Goal: Information Seeking & Learning: Check status

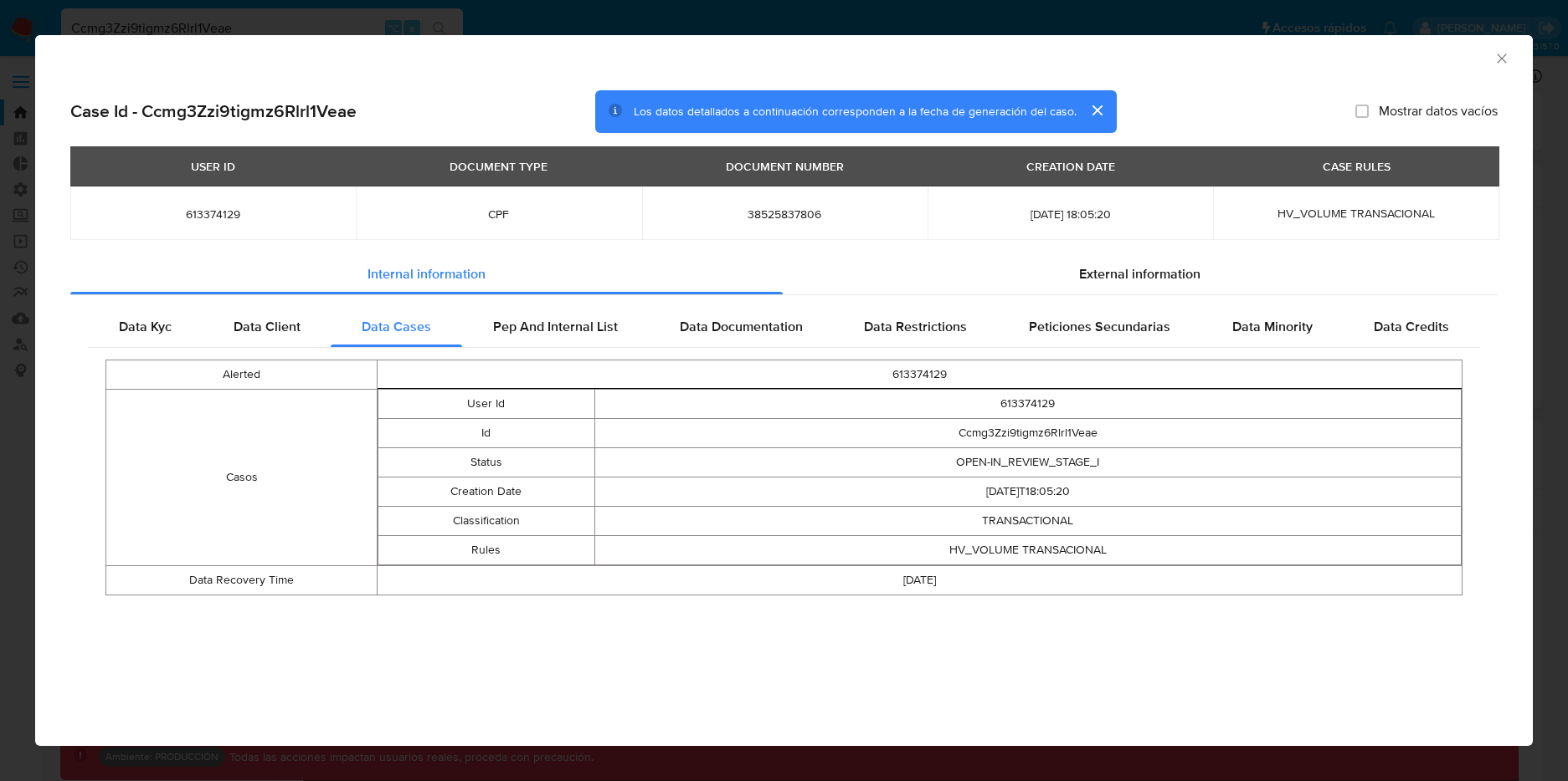
select select "10"
click at [1088, 64] on div "AML Data Collector" at bounding box center [784, 56] width 1498 height 42
click at [299, 320] on span "Data Client" at bounding box center [267, 326] width 67 height 20
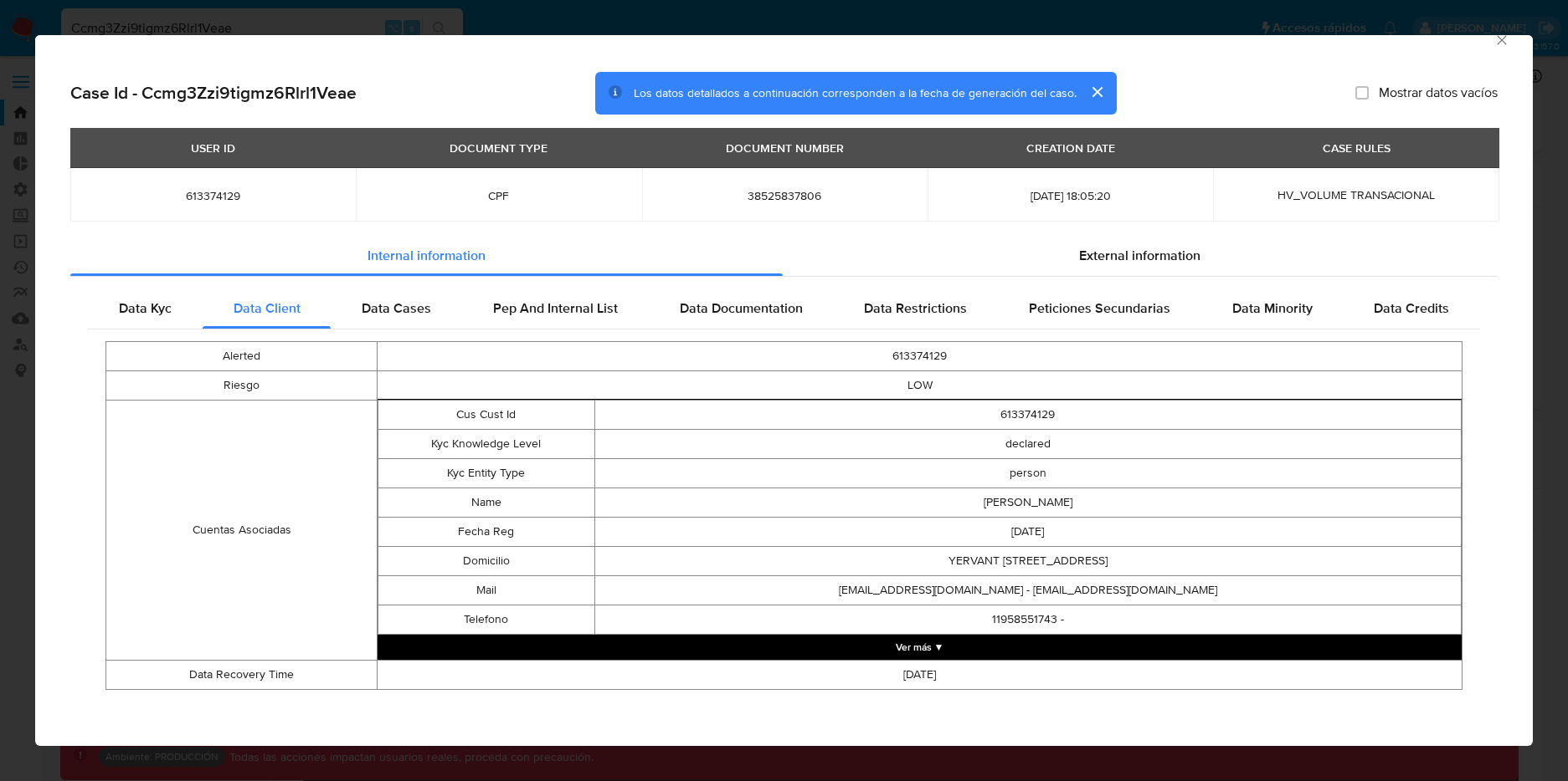
scroll to position [21, 0]
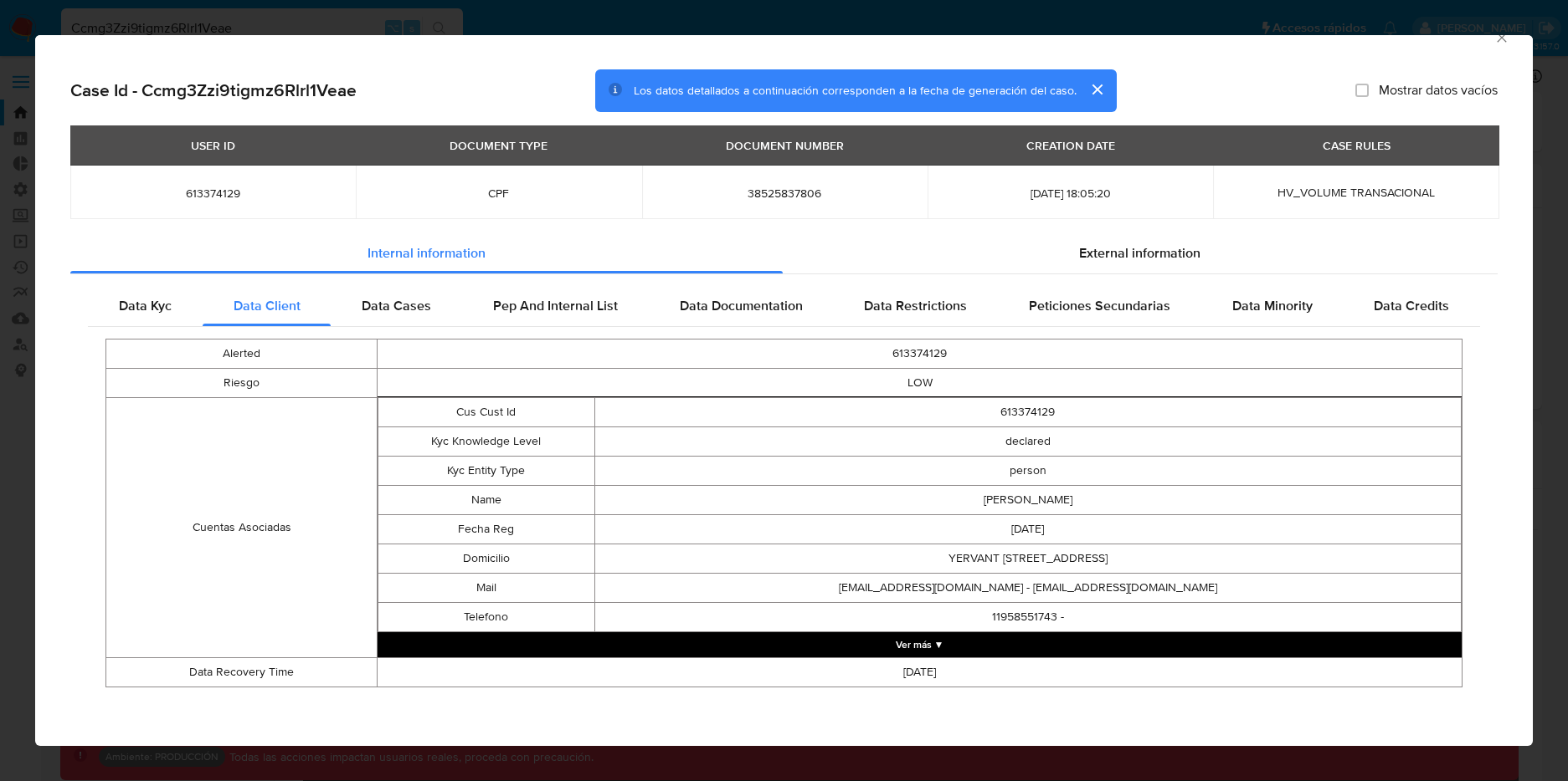
click at [884, 648] on button "Ver más ▼" at bounding box center [920, 644] width 1084 height 25
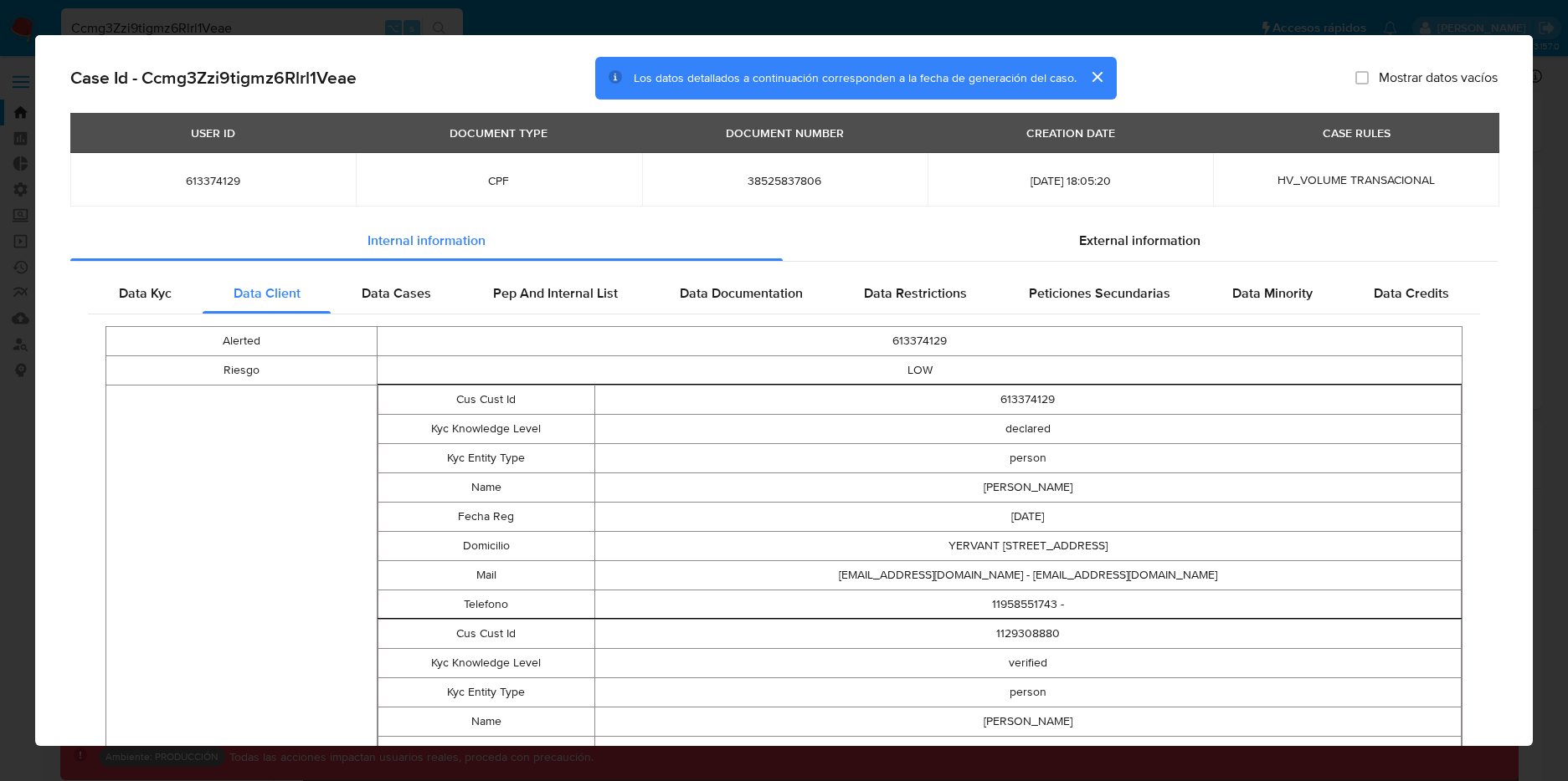
scroll to position [30, 0]
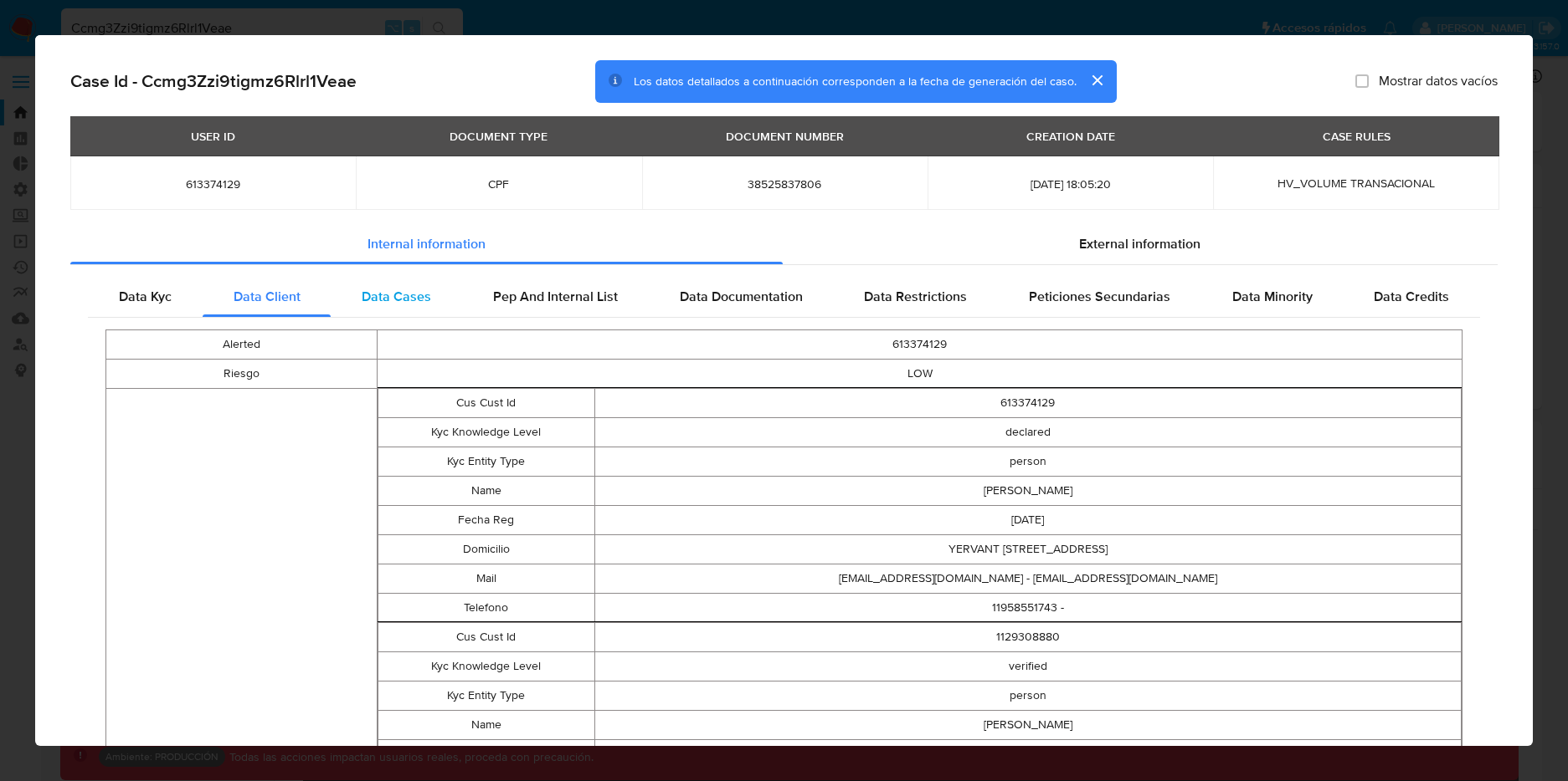
click at [428, 301] on div "Data Cases" at bounding box center [397, 297] width 132 height 40
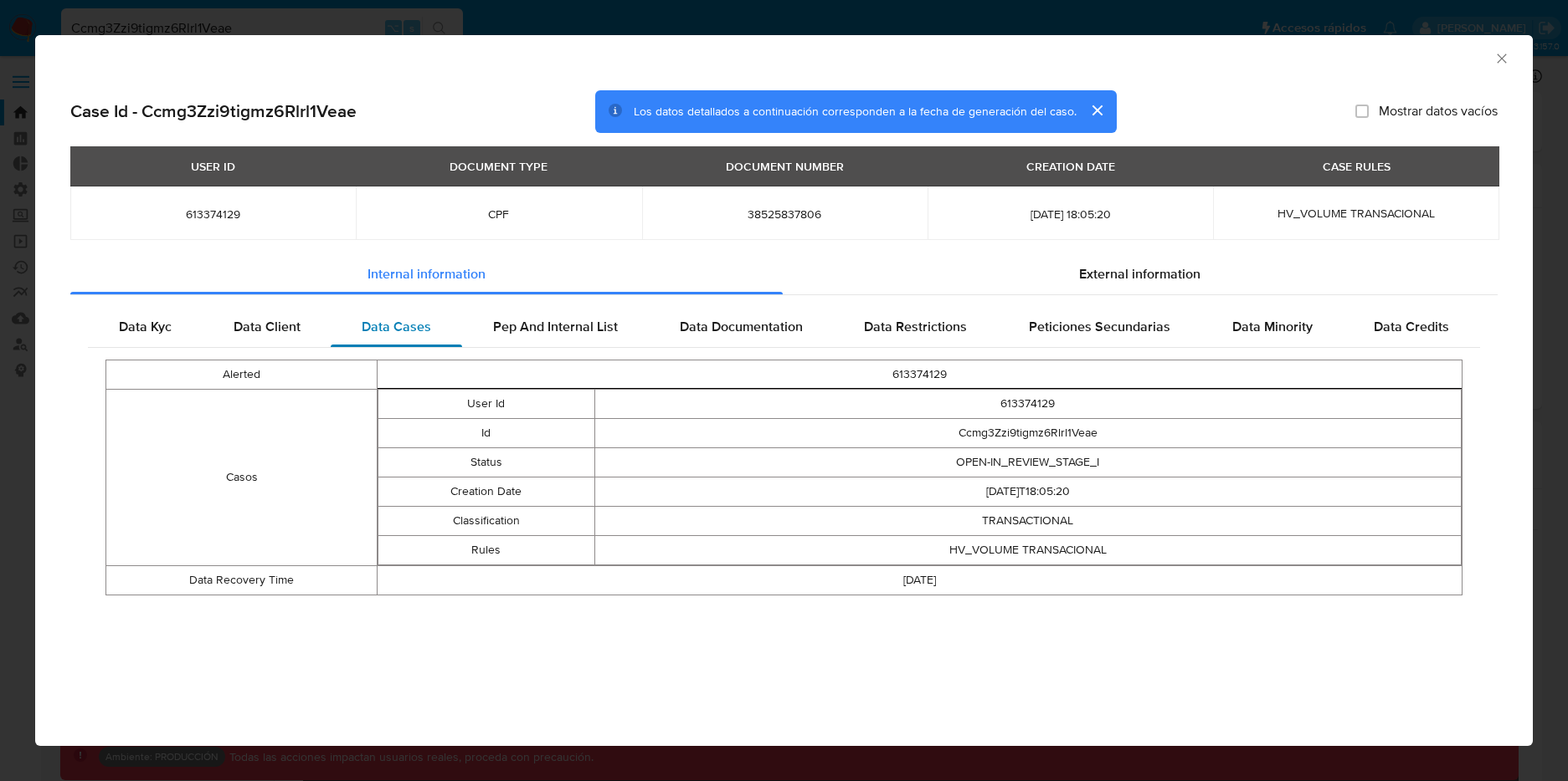
scroll to position [0, 0]
click at [359, 113] on div "Case Id - Ccmg3Zzi9tigmz6Rlrl1Veae Los datos detallados a continuación correspo…" at bounding box center [783, 112] width 1427 height 44
drag, startPoint x: 369, startPoint y: 109, endPoint x: 145, endPoint y: 110, distance: 224.0
click at [145, 108] on div "Case Id - Ccmg3Zzi9tigmz6Rlrl1Veae Los datos detallados a continuación correspo…" at bounding box center [783, 112] width 1427 height 44
copy h2 "Ccmg3Zzi9tigmz6Rlrl1Veae"
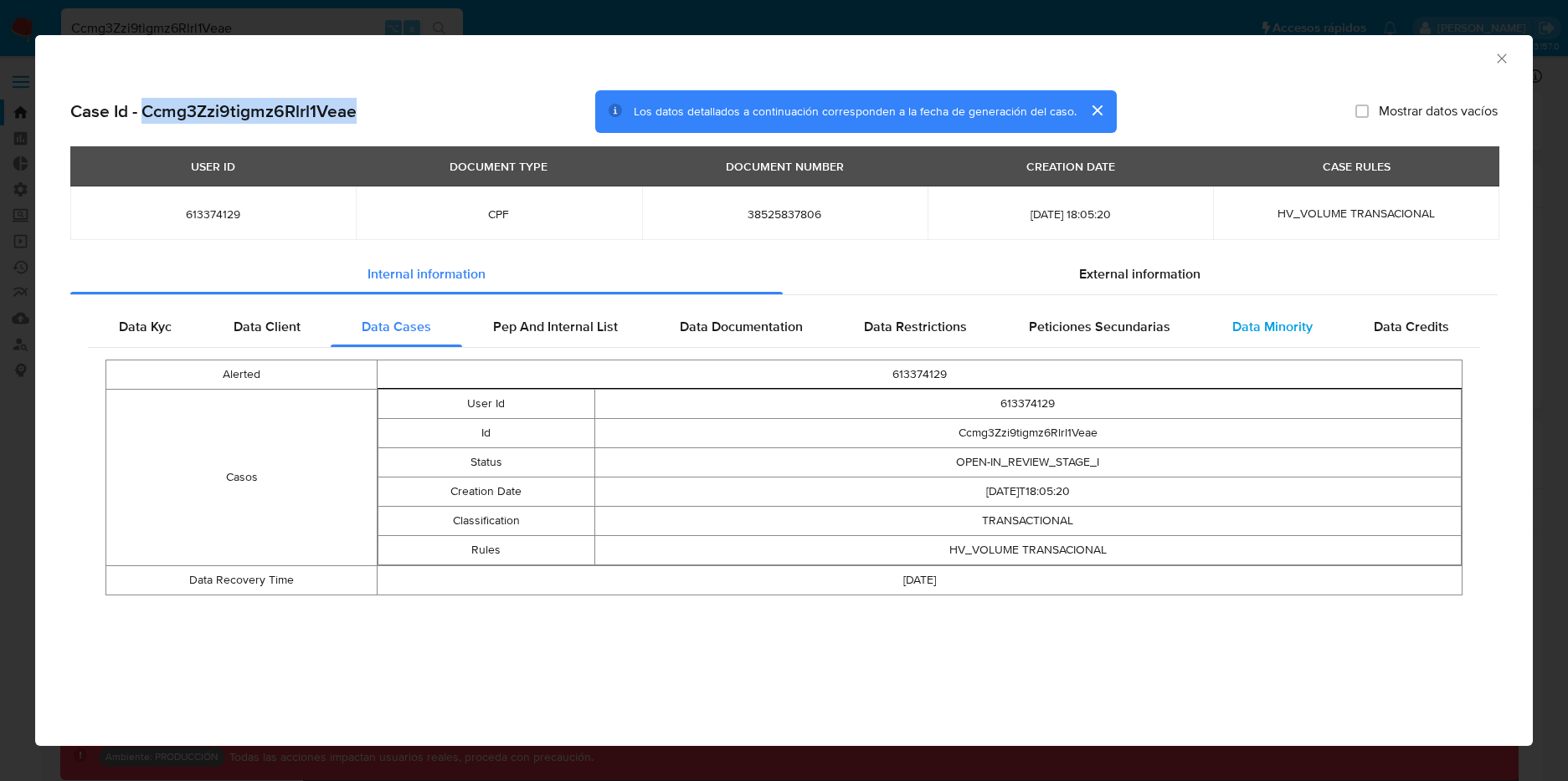
click at [1280, 326] on span "Data Minority" at bounding box center [1272, 326] width 80 height 20
